Goal: Task Accomplishment & Management: Use online tool/utility

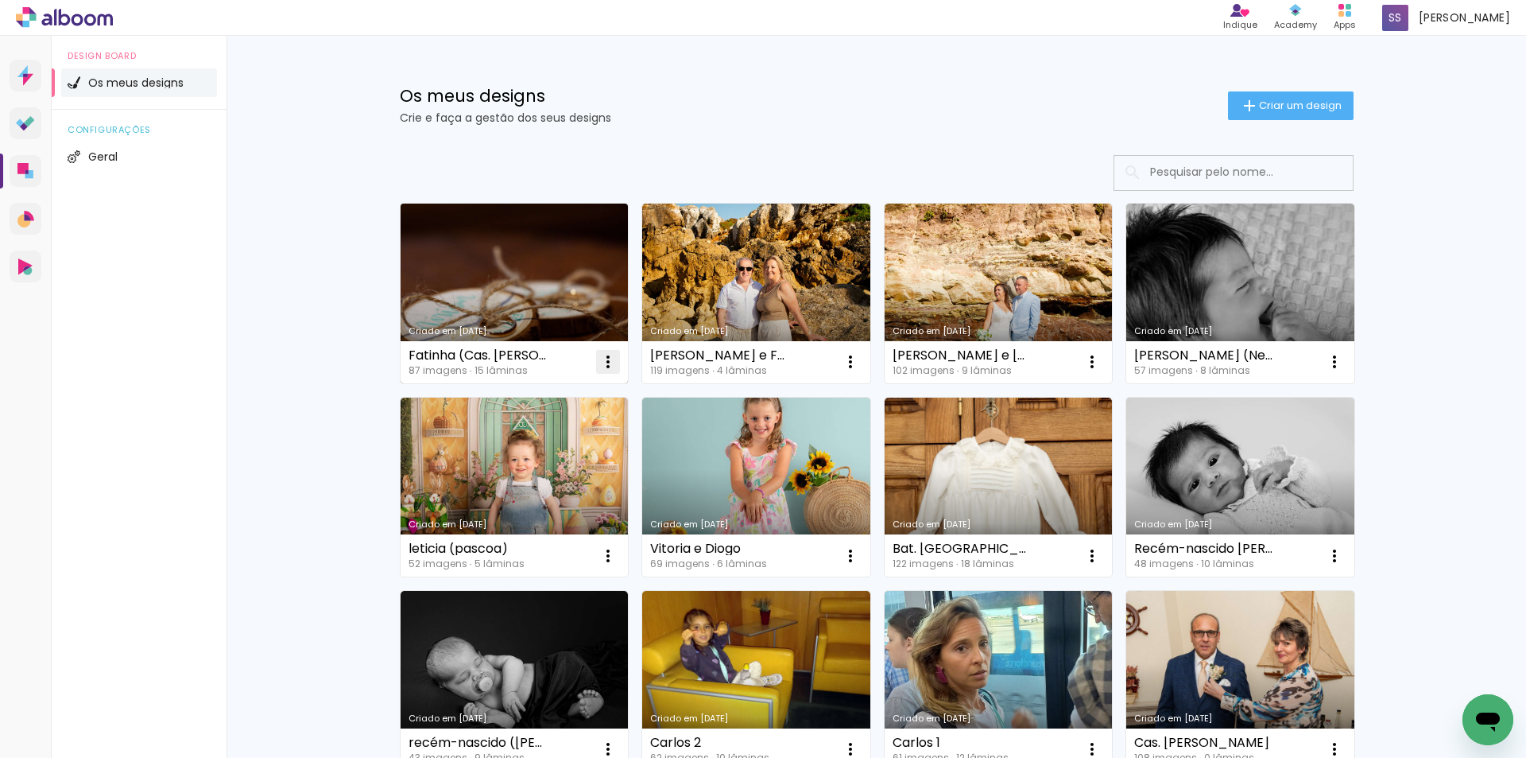
click at [609, 363] on iron-icon at bounding box center [608, 361] width 19 height 19
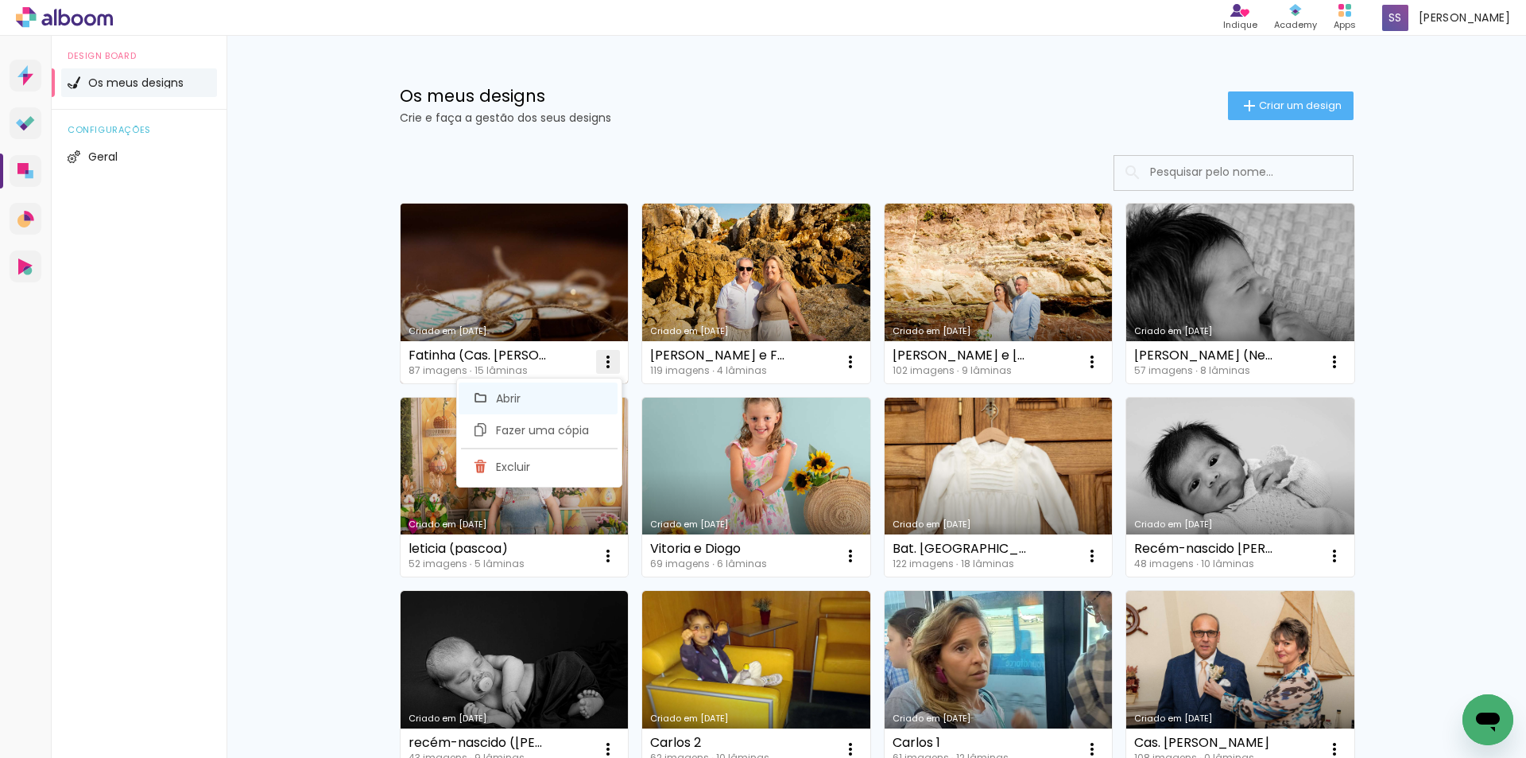
click at [549, 397] on paper-item "Abrir" at bounding box center [538, 398] width 159 height 32
